Goal: Information Seeking & Learning: Learn about a topic

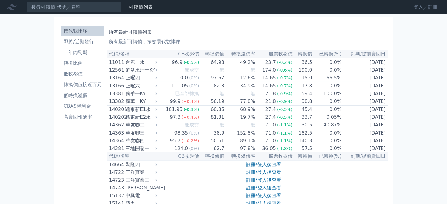
drag, startPoint x: 0, startPoint y: 0, endPoint x: 415, endPoint y: 8, distance: 415.1
click at [415, 8] on link "登入／註冊" at bounding box center [425, 7] width 33 height 10
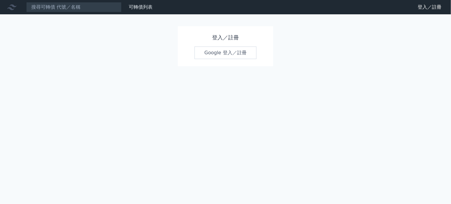
click at [223, 52] on link "Google 登入／註冊" at bounding box center [226, 53] width 62 height 13
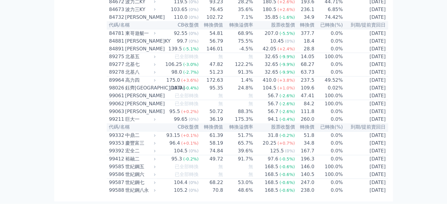
scroll to position [3553, 0]
drag, startPoint x: 110, startPoint y: 52, endPoint x: 431, endPoint y: 205, distance: 355.4
copy table
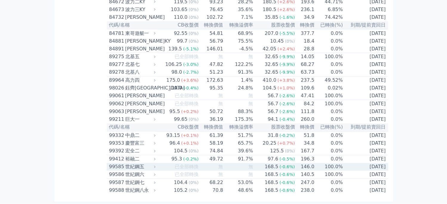
copy table
